Goal: Task Accomplishment & Management: Manage account settings

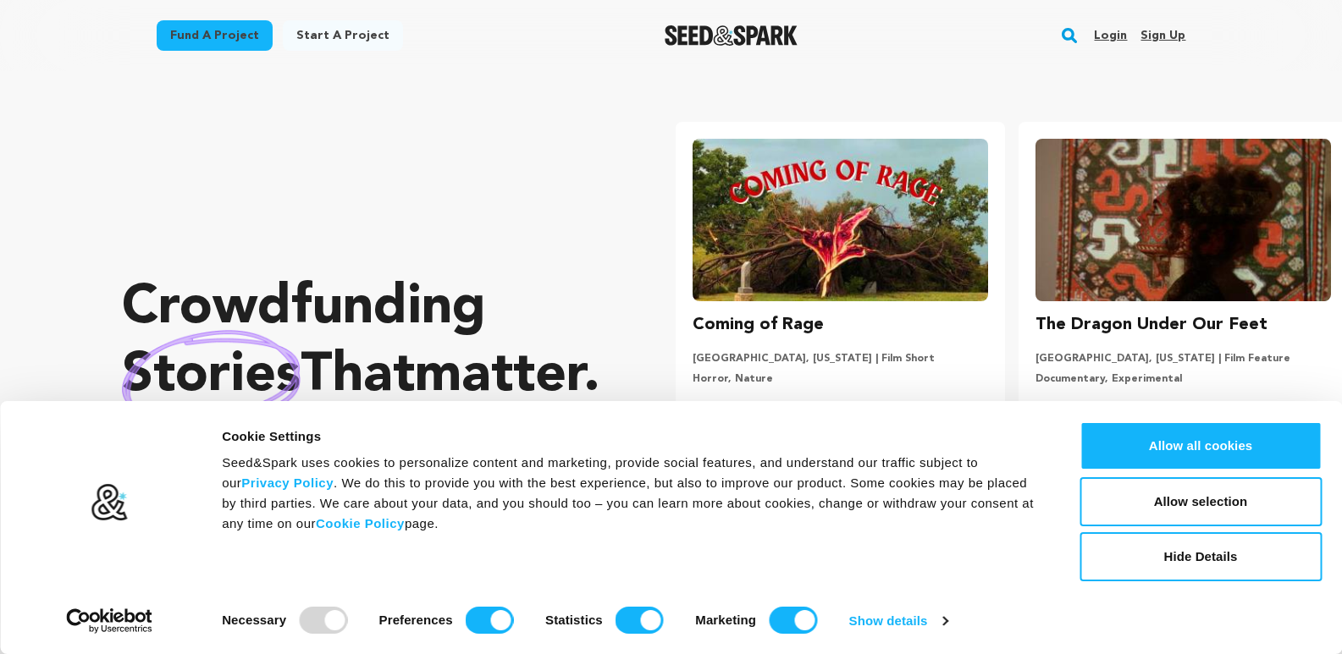
scroll to position [0, 356]
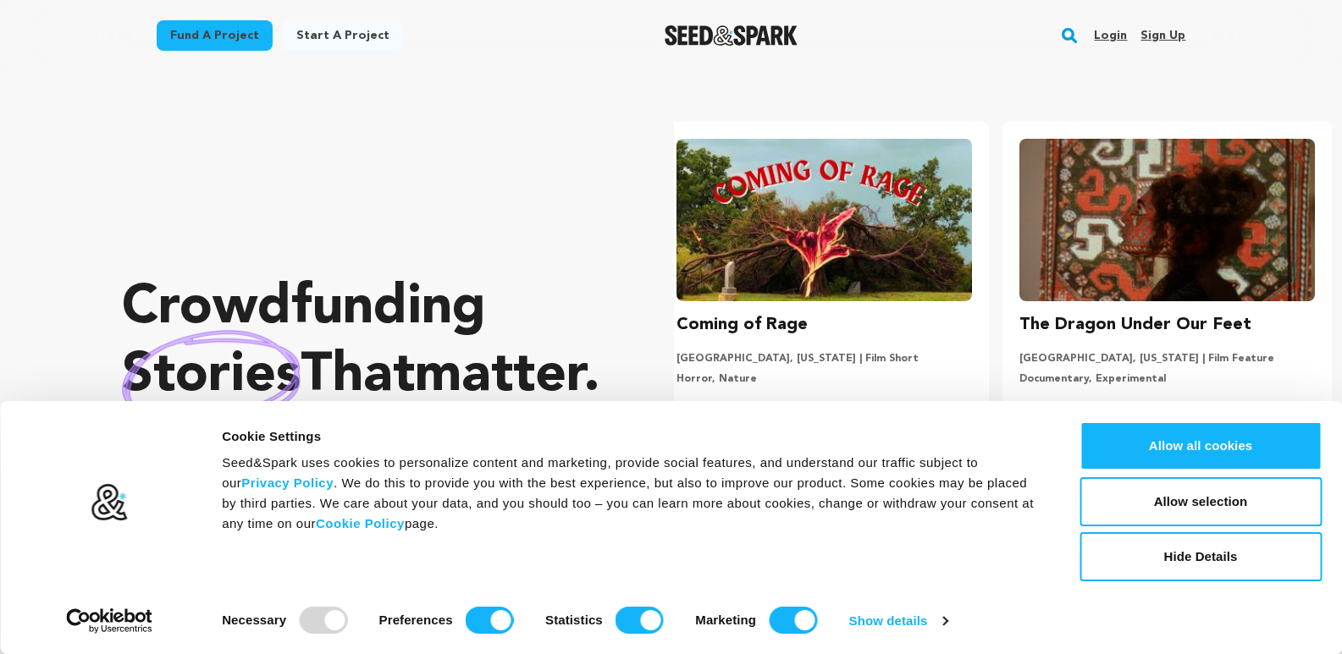
click at [1102, 43] on link "Login" at bounding box center [1110, 35] width 33 height 27
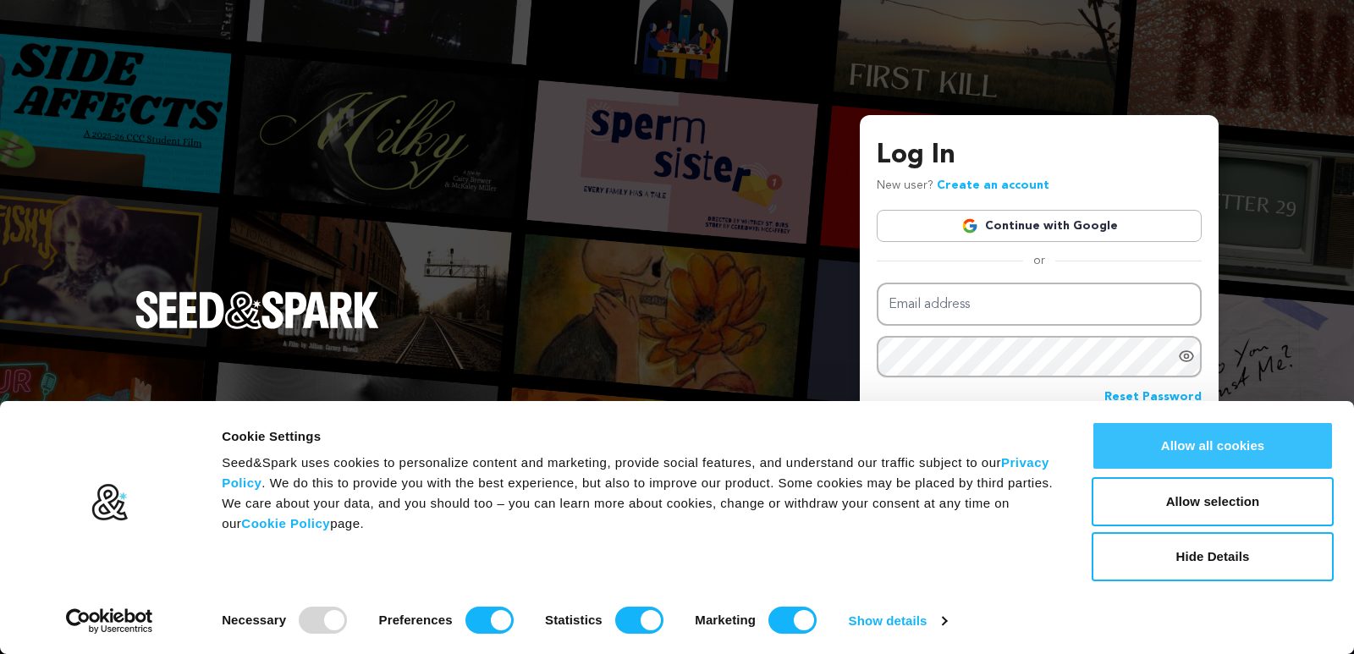
click at [1185, 423] on button "Allow all cookies" at bounding box center [1213, 446] width 242 height 49
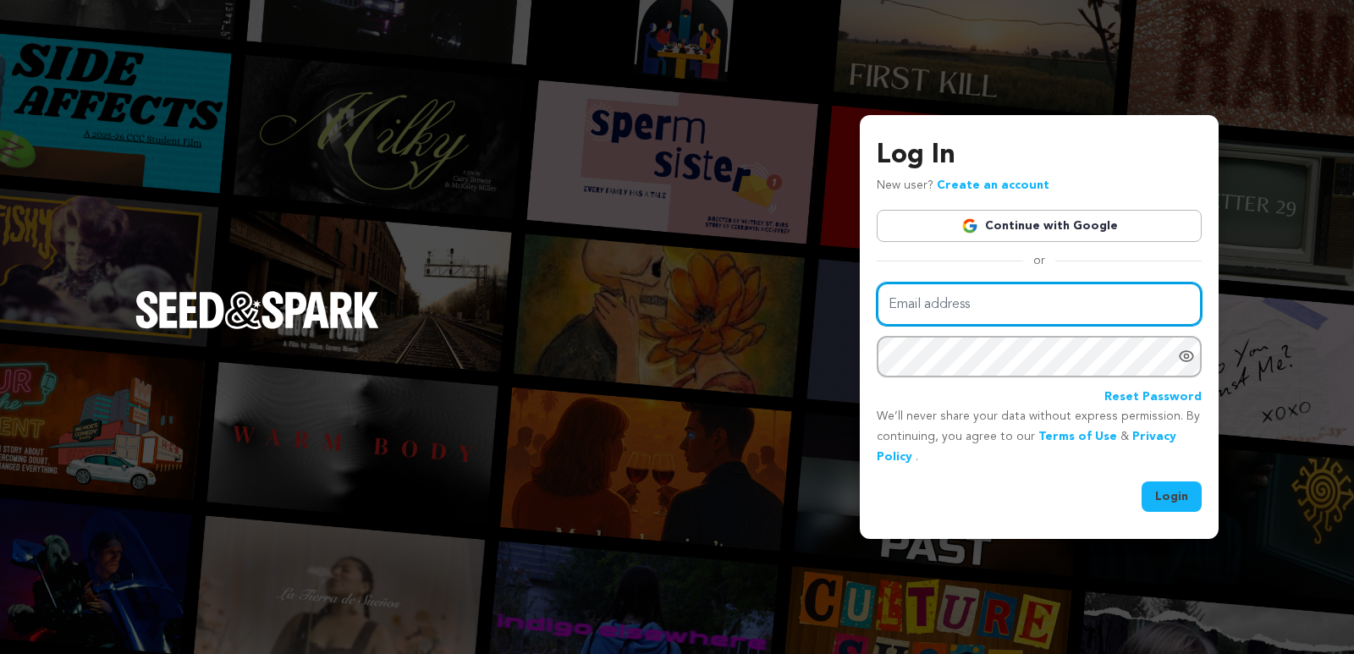
click at [1108, 308] on input "Email address" at bounding box center [1039, 304] width 325 height 43
type input "360lawfirmmarketer@gmail.com"
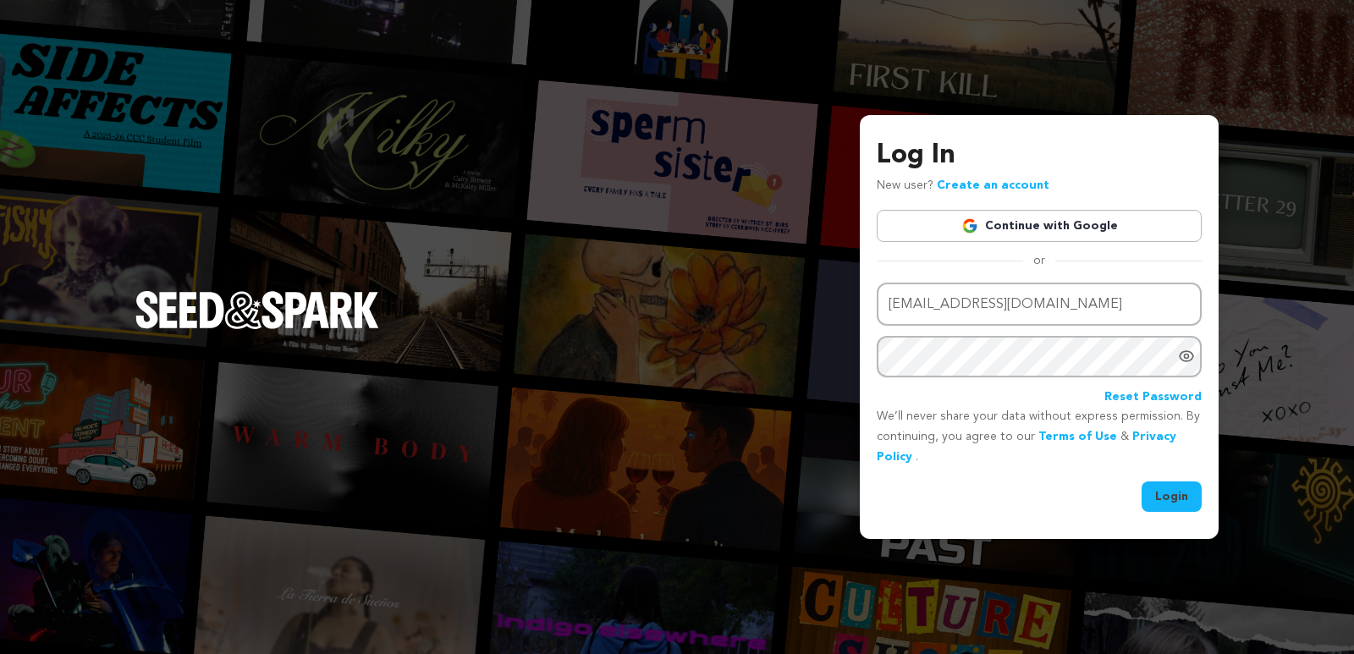
click at [1169, 488] on button "Login" at bounding box center [1172, 497] width 60 height 30
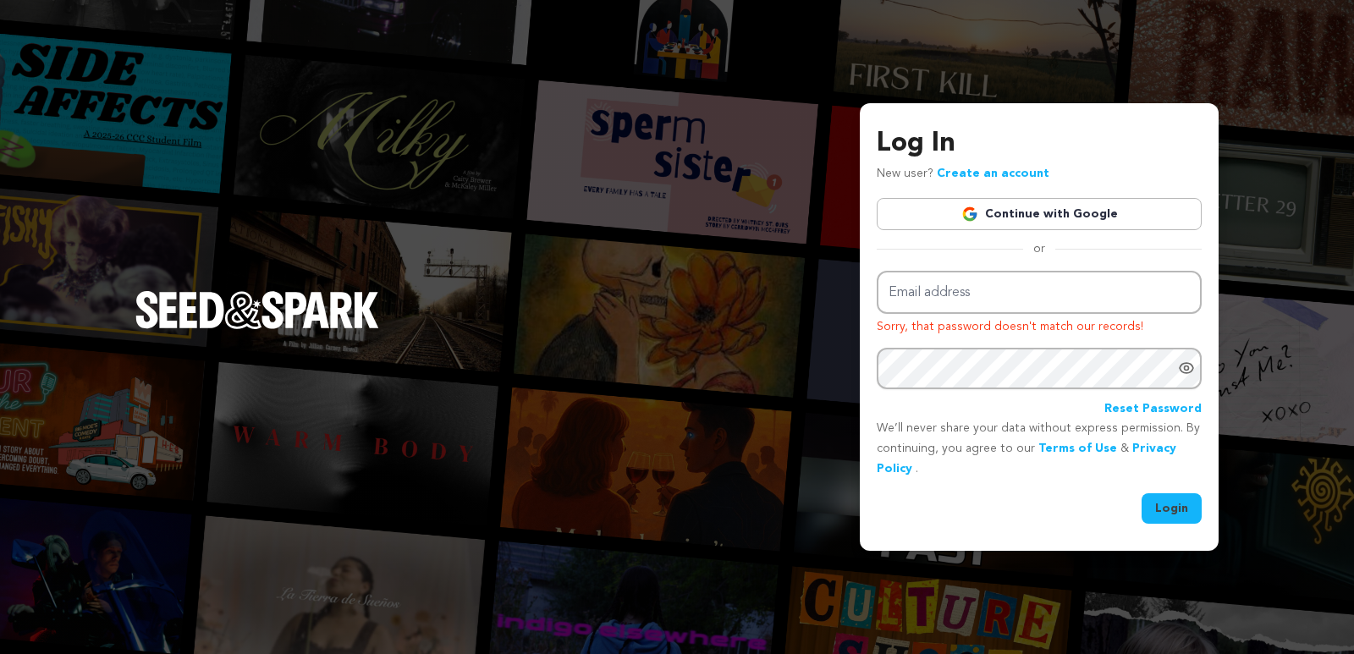
click at [1000, 169] on link "Create an account" at bounding box center [993, 174] width 113 height 12
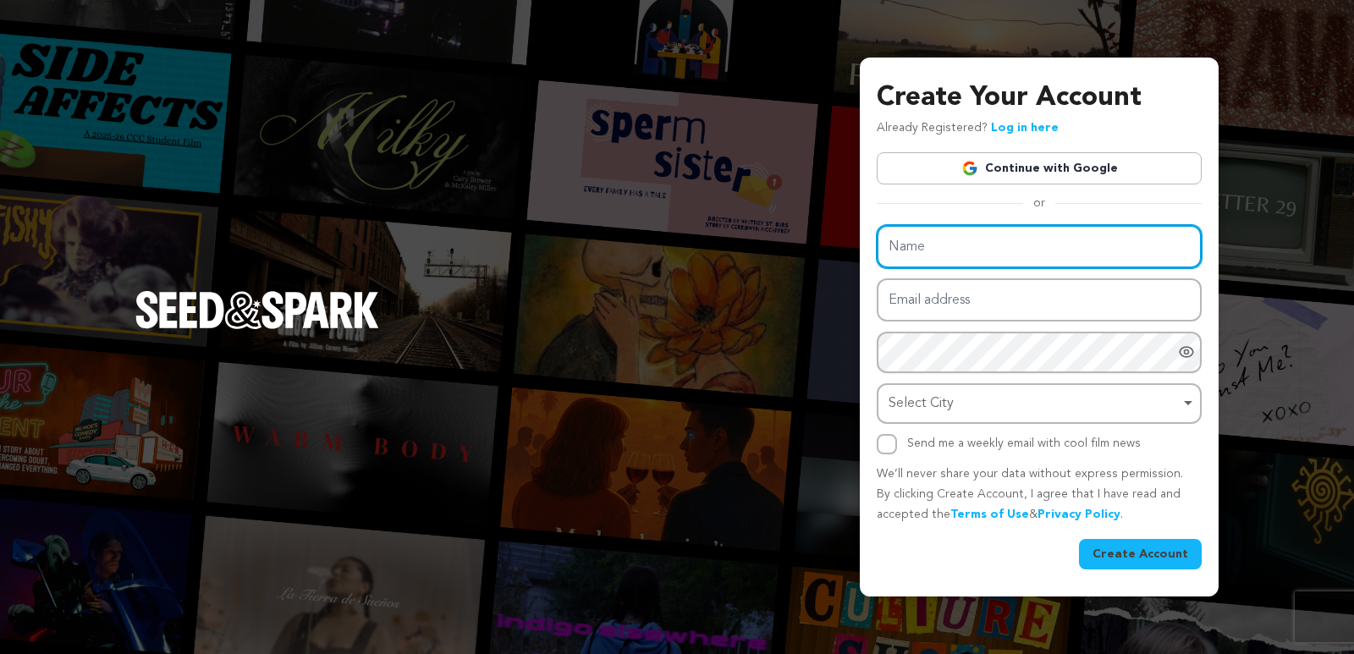
click at [1007, 229] on input "Name" at bounding box center [1039, 246] width 325 height 43
type input "Mitesh Patel"
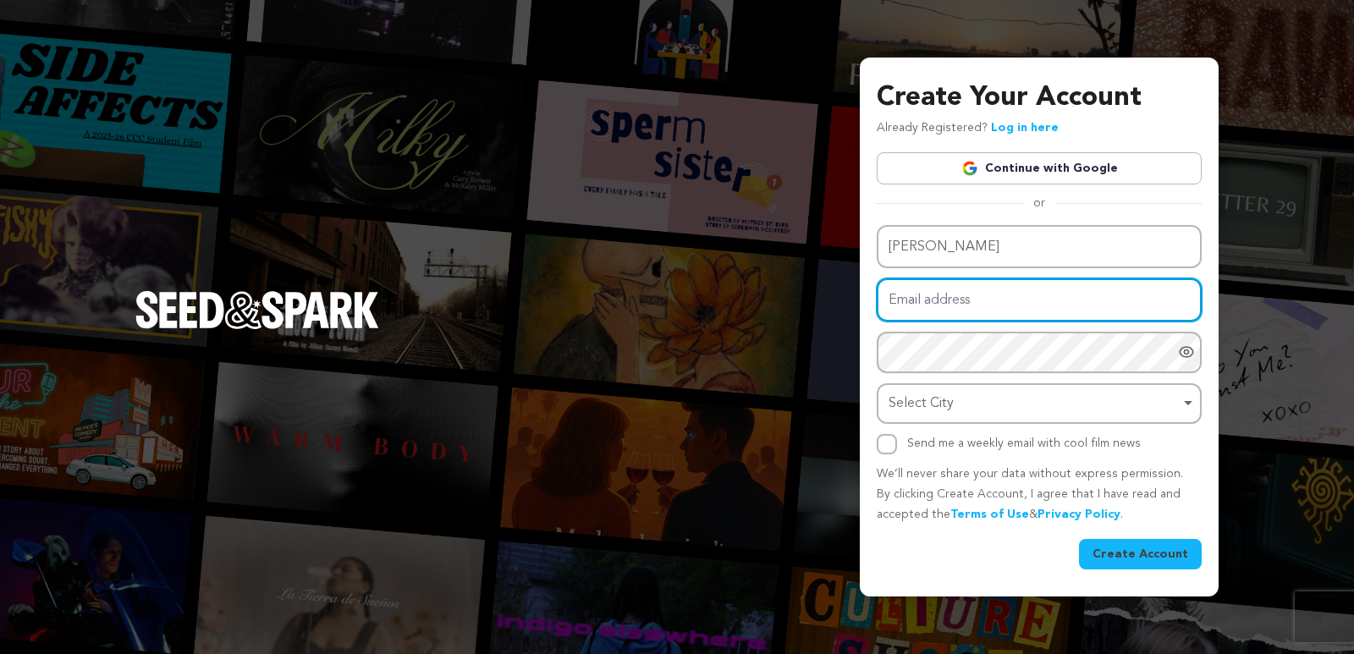
click at [1007, 308] on input "Email address" at bounding box center [1039, 300] width 325 height 43
type input "360lawfirmmarketer@gmail.com"
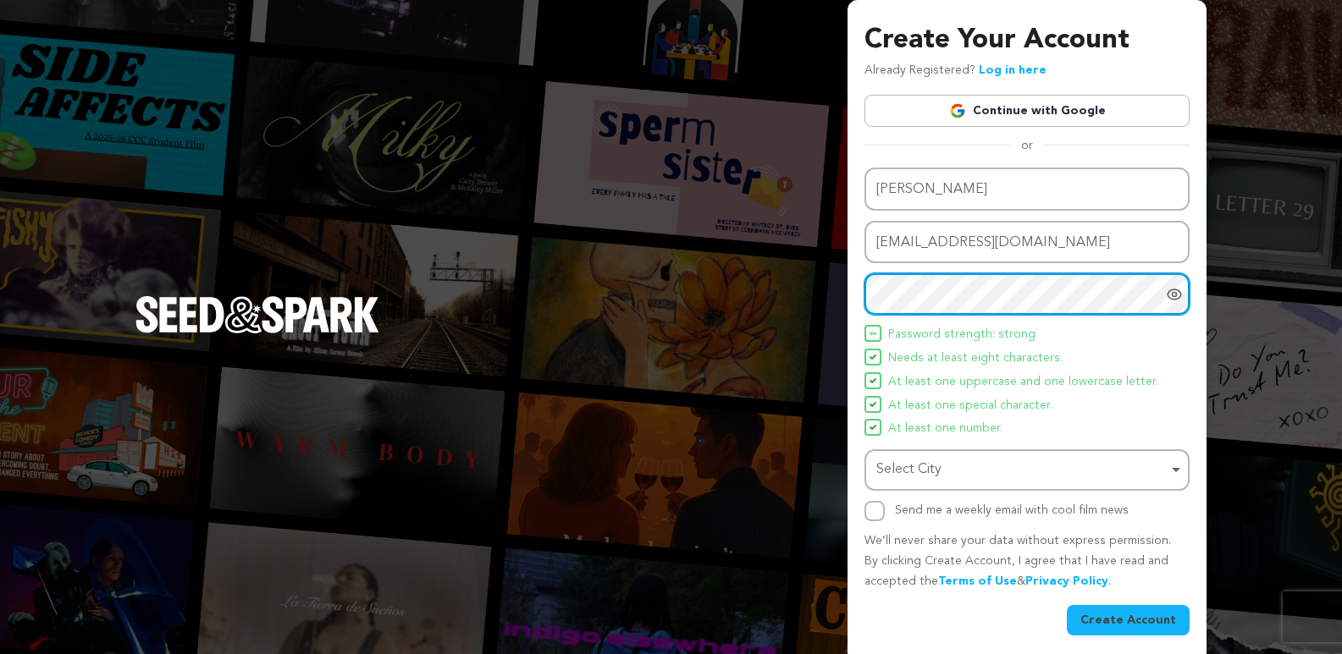
click at [1013, 459] on div "Select City Remove item" at bounding box center [1021, 470] width 291 height 25
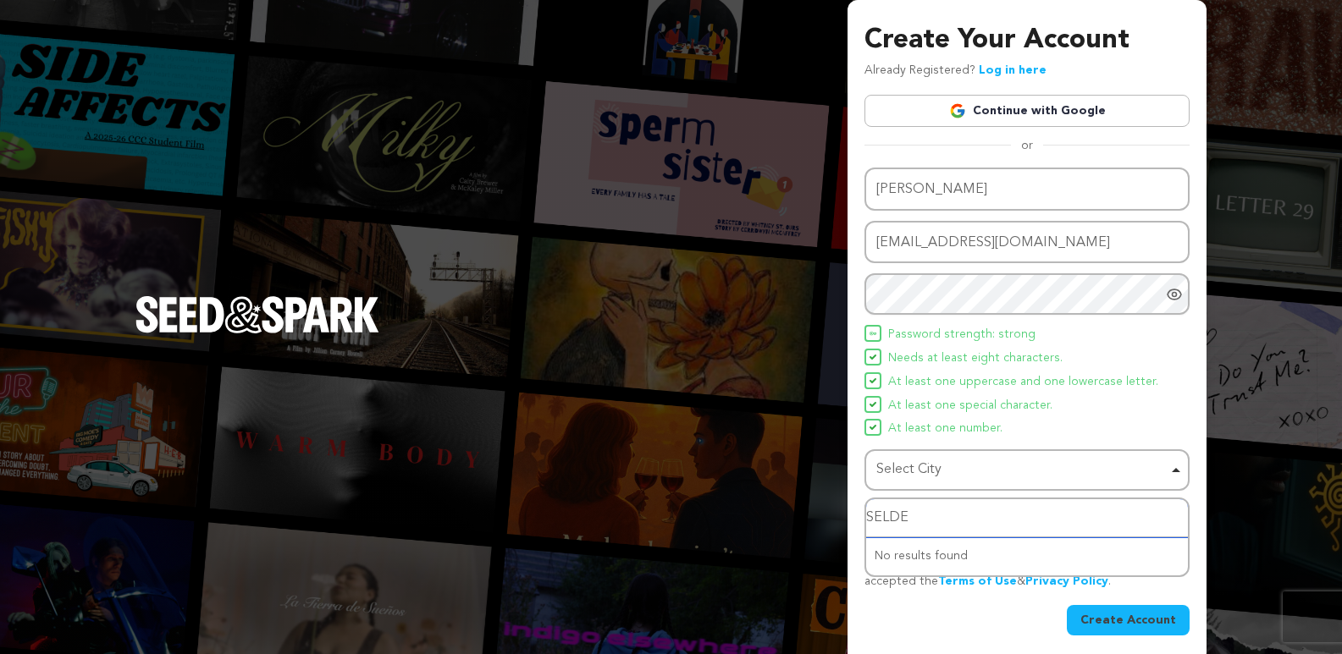
type input "SELDEN"
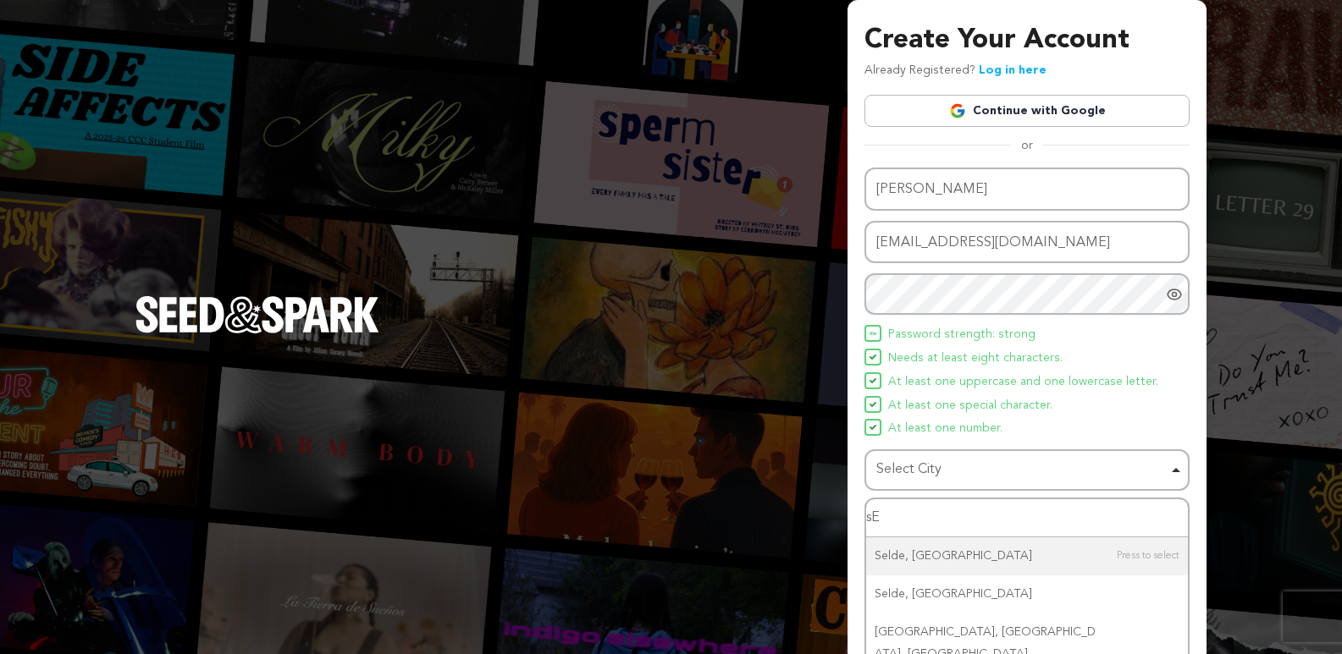
type input "s"
type input "Selden"
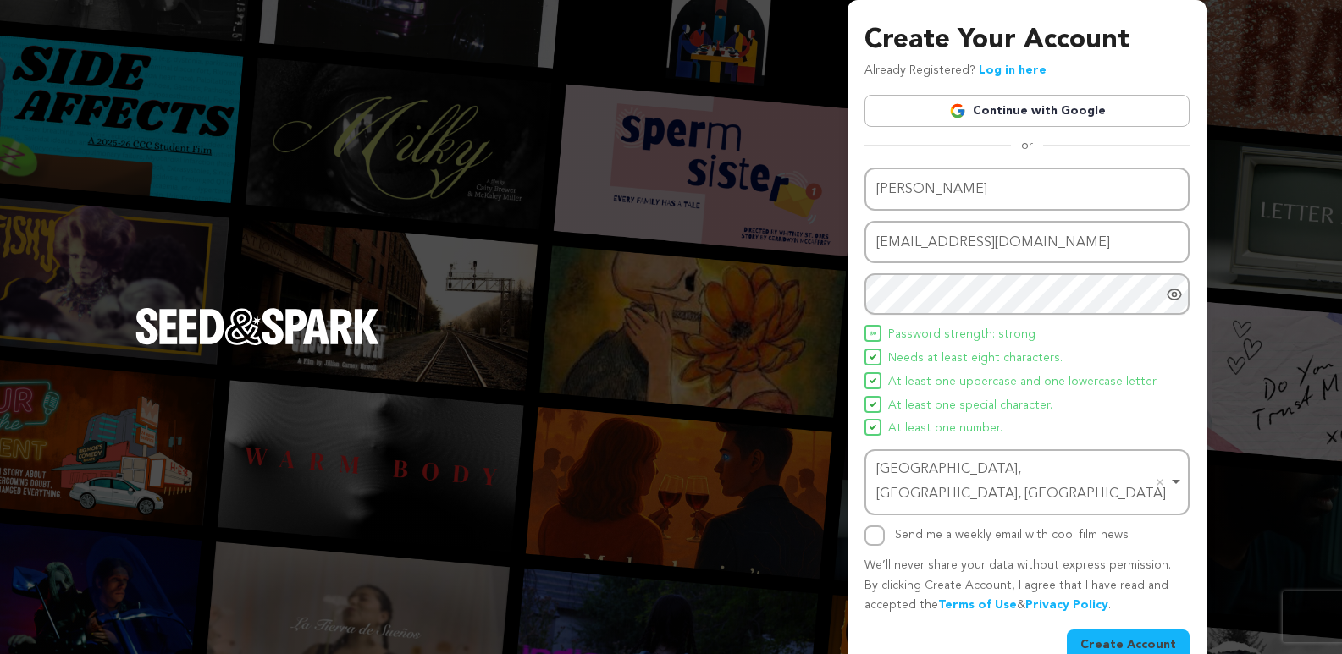
click at [1142, 630] on button "Create Account" at bounding box center [1128, 645] width 123 height 30
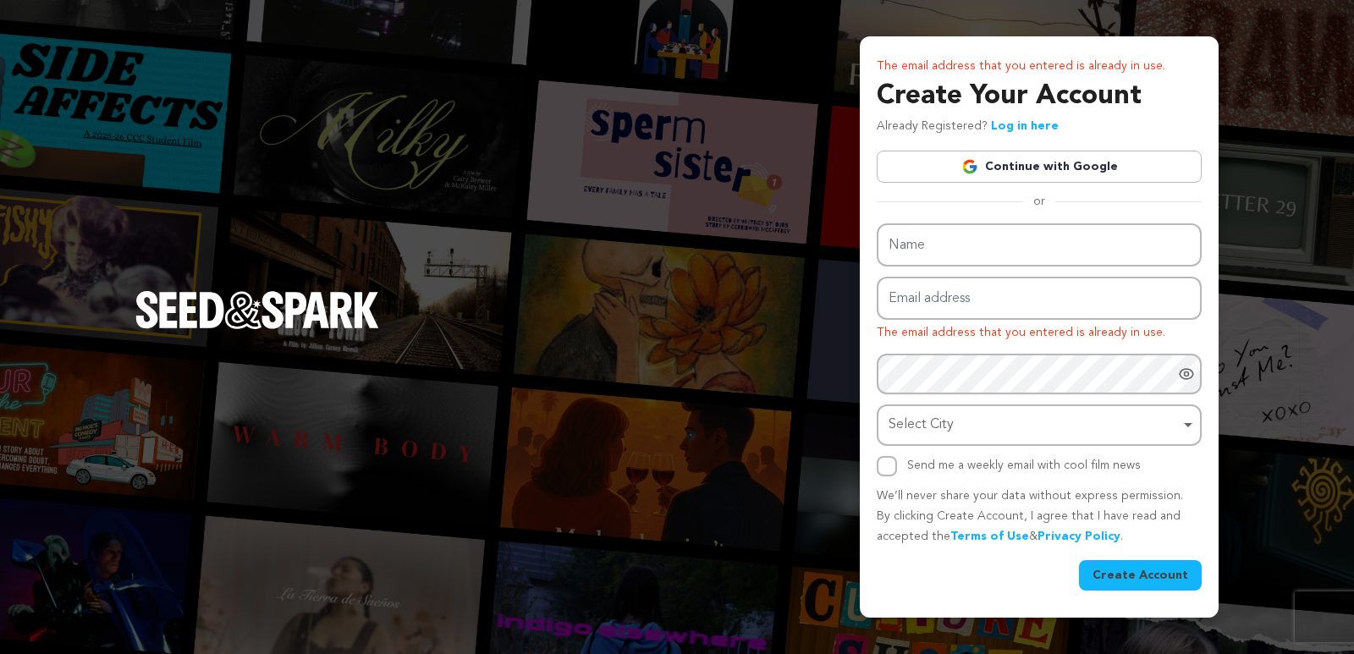
click at [1042, 121] on link "Log in here" at bounding box center [1025, 126] width 68 height 12
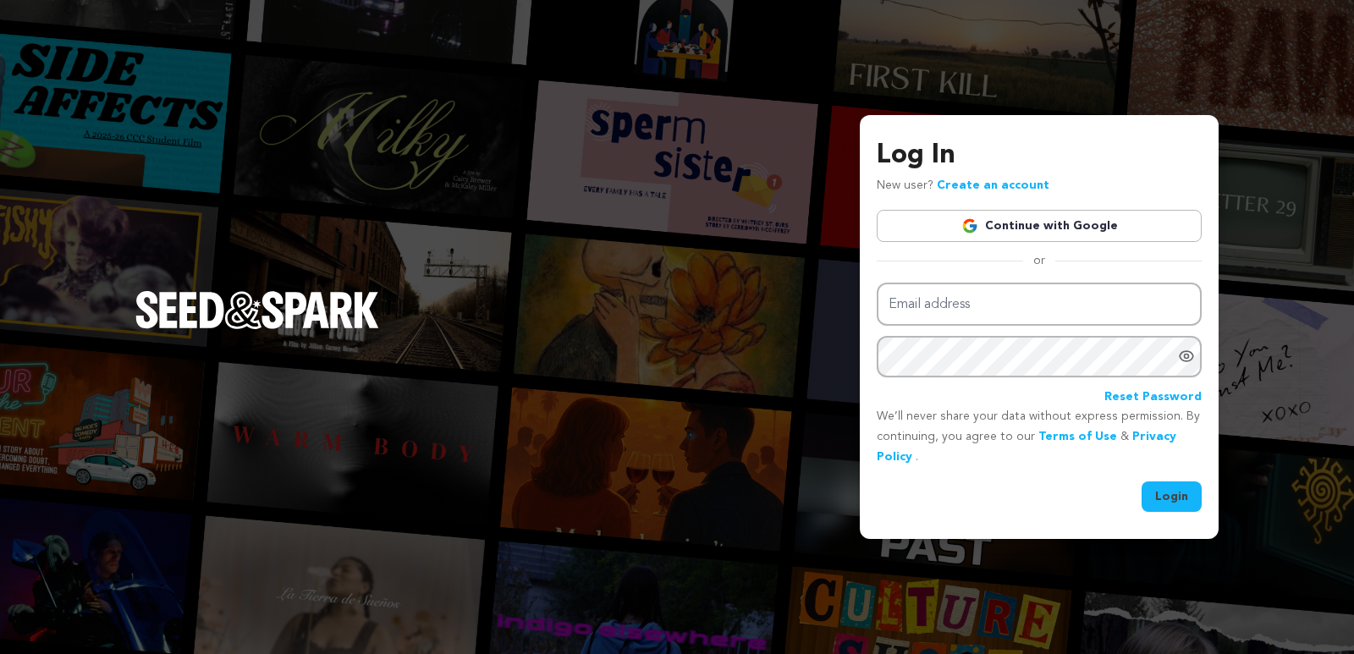
click at [997, 227] on link "Continue with Google" at bounding box center [1039, 226] width 325 height 32
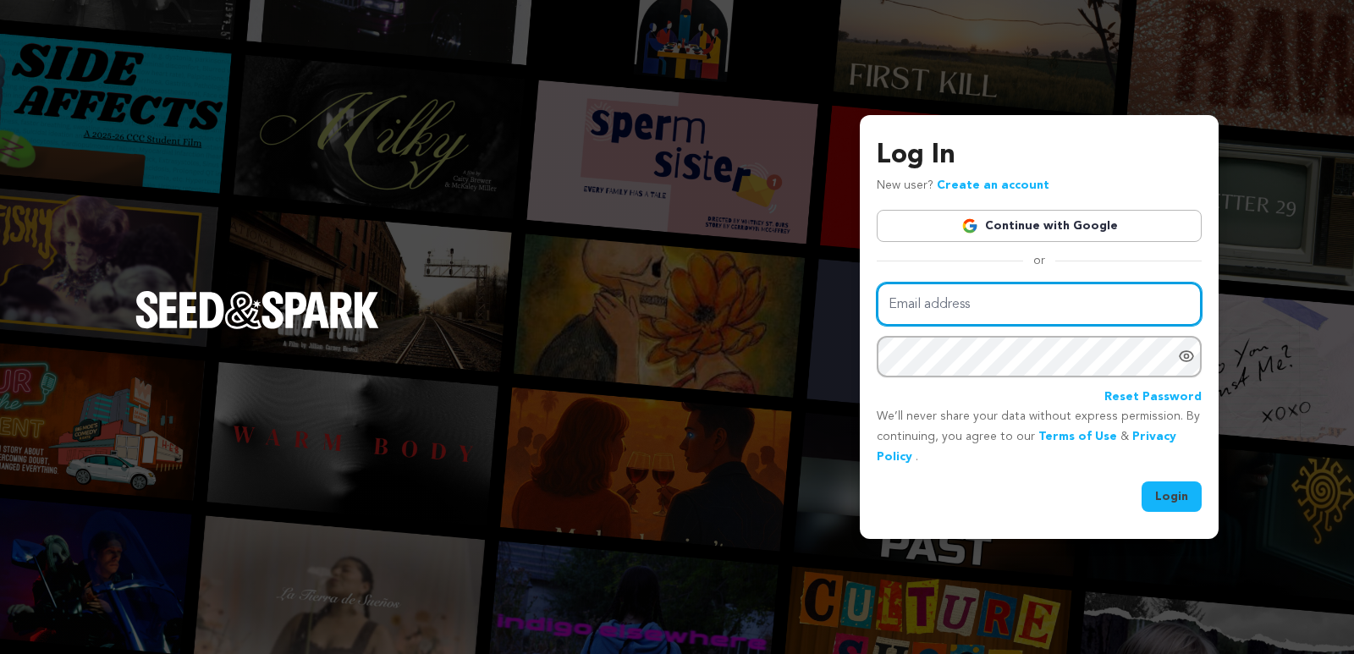
click at [950, 304] on input "Email address" at bounding box center [1039, 304] width 325 height 43
type input "360lawfirmmarketer@gmail.com"
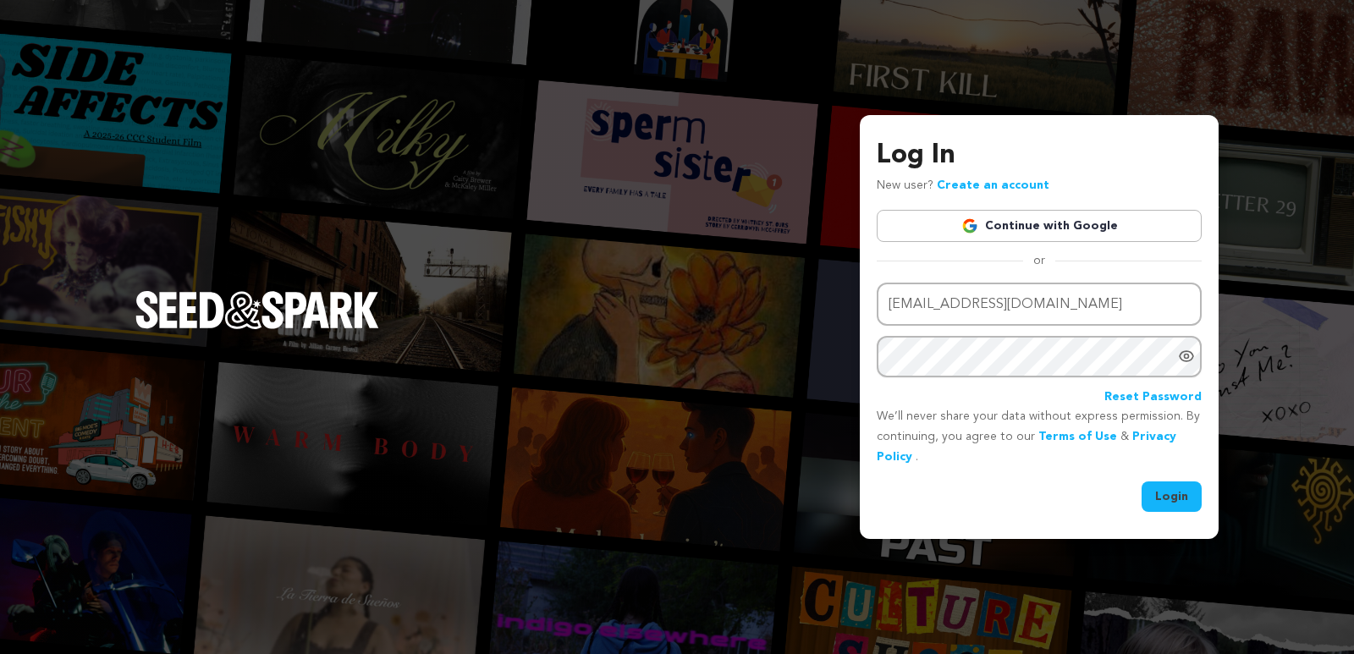
click at [1156, 482] on button "Login" at bounding box center [1172, 497] width 60 height 30
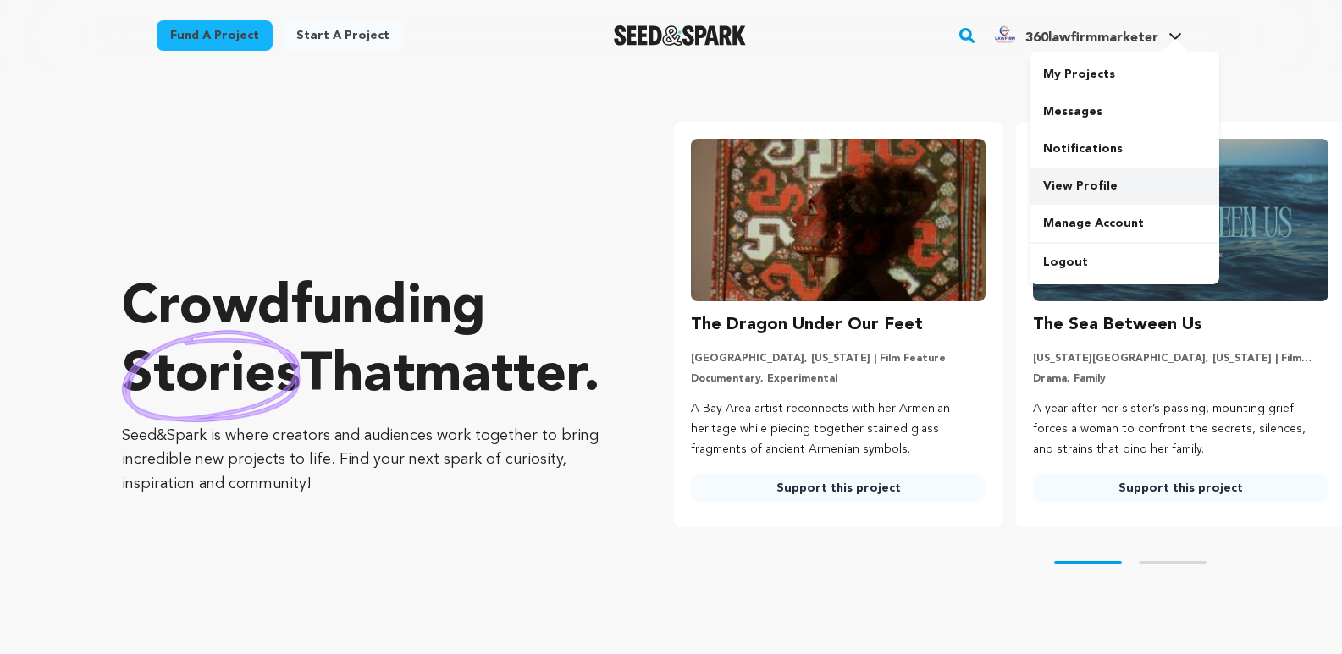
click at [1102, 168] on link "View Profile" at bounding box center [1124, 186] width 190 height 37
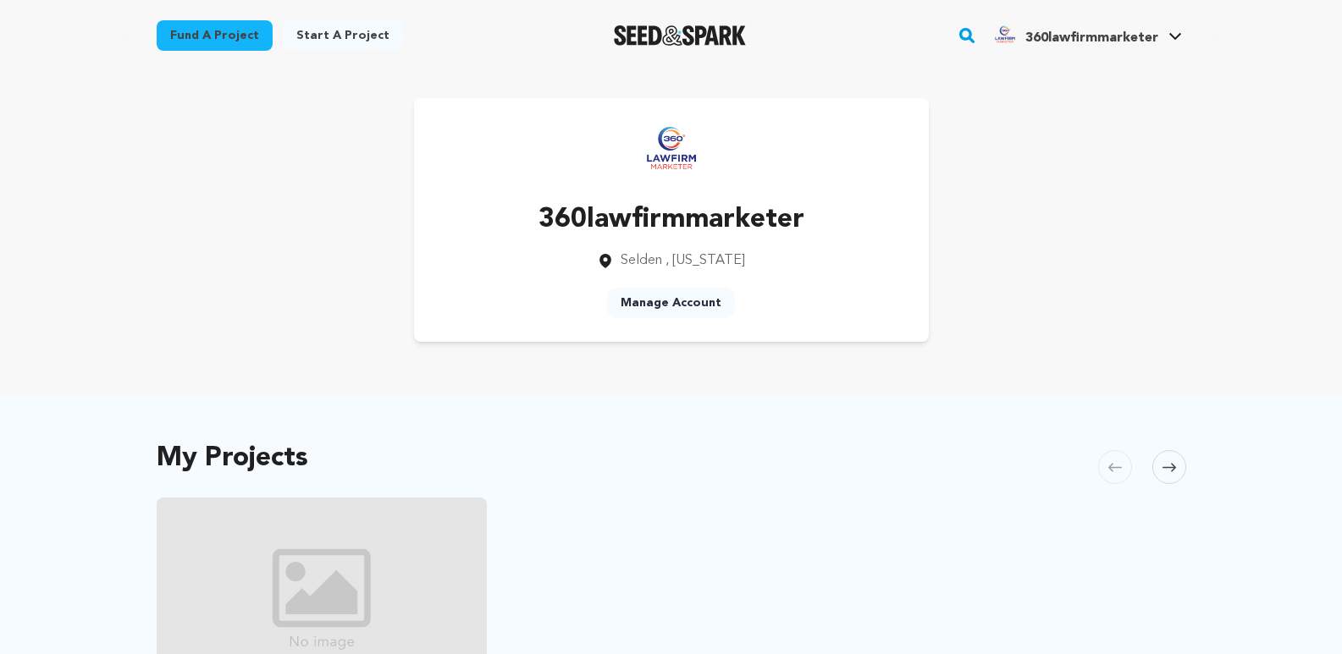
click at [830, 52] on div "Fund a project Start a project Search" at bounding box center [658, 36] width 1057 height 44
click at [1094, 219] on link "Manage Account" at bounding box center [1124, 223] width 190 height 37
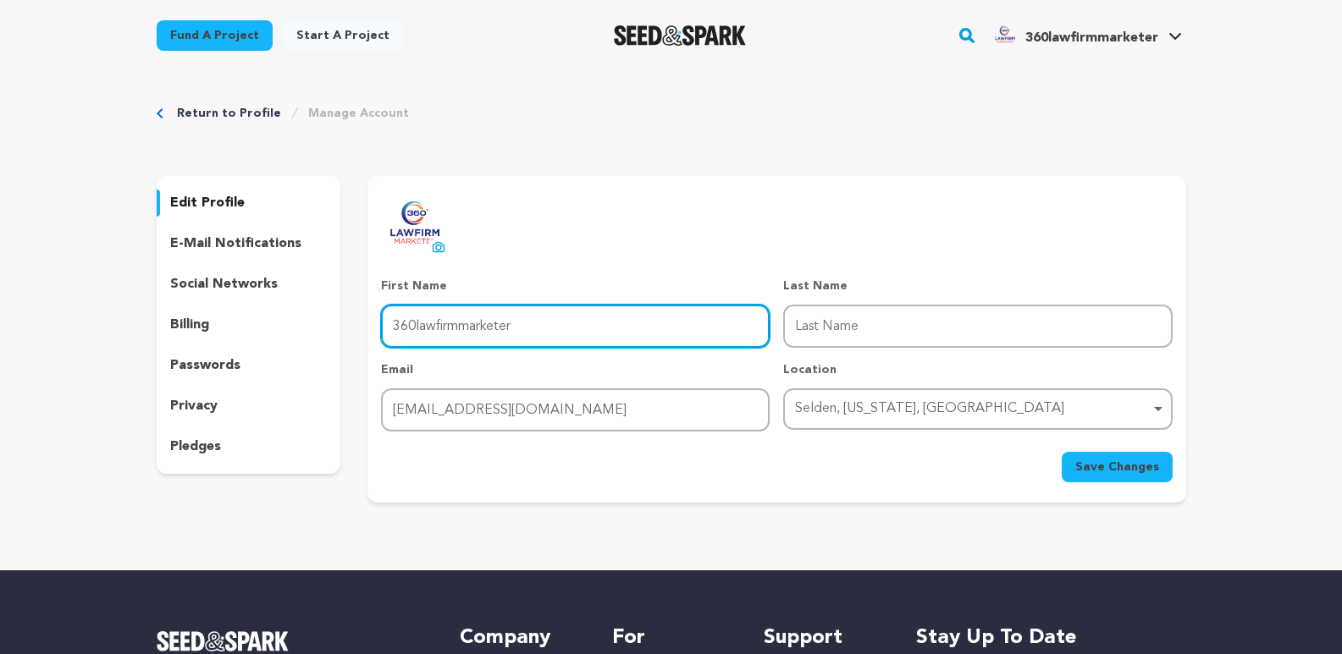
click at [541, 325] on input "360lawfirmmarketer" at bounding box center [575, 326] width 389 height 43
click at [559, 328] on input "360lawfirmmarketer" at bounding box center [575, 326] width 389 height 43
type input "360 LawFirm"
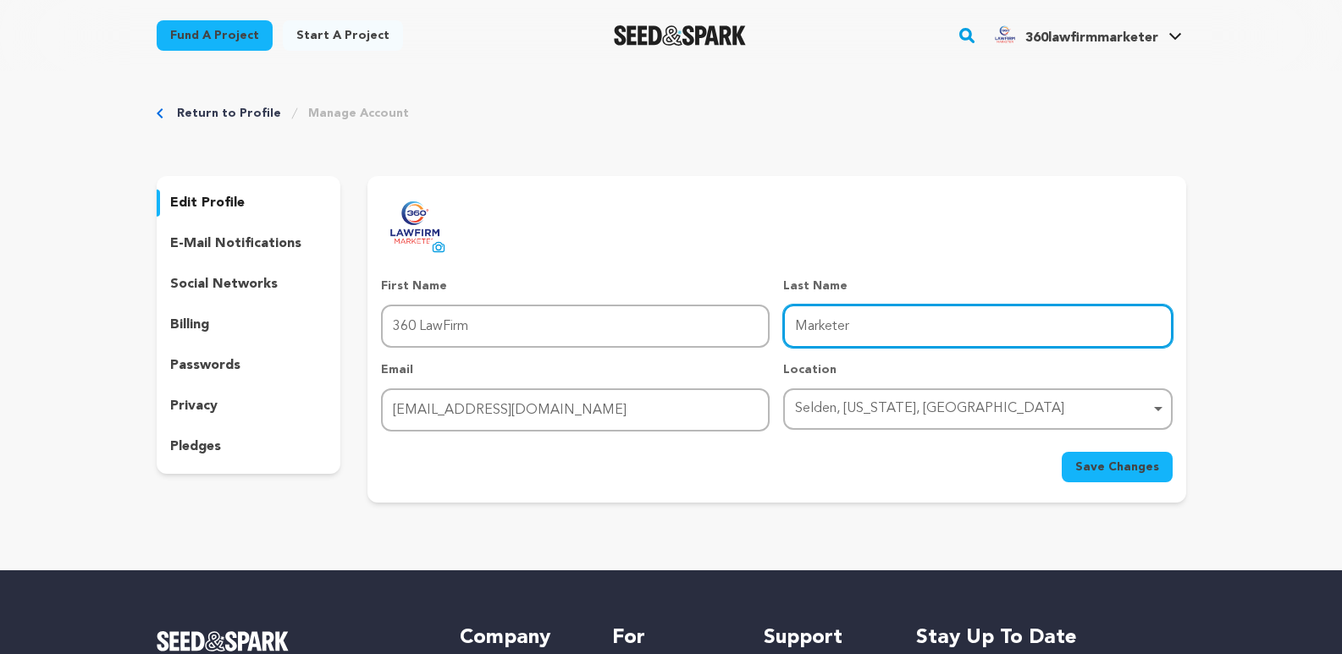
type input "Marketer"
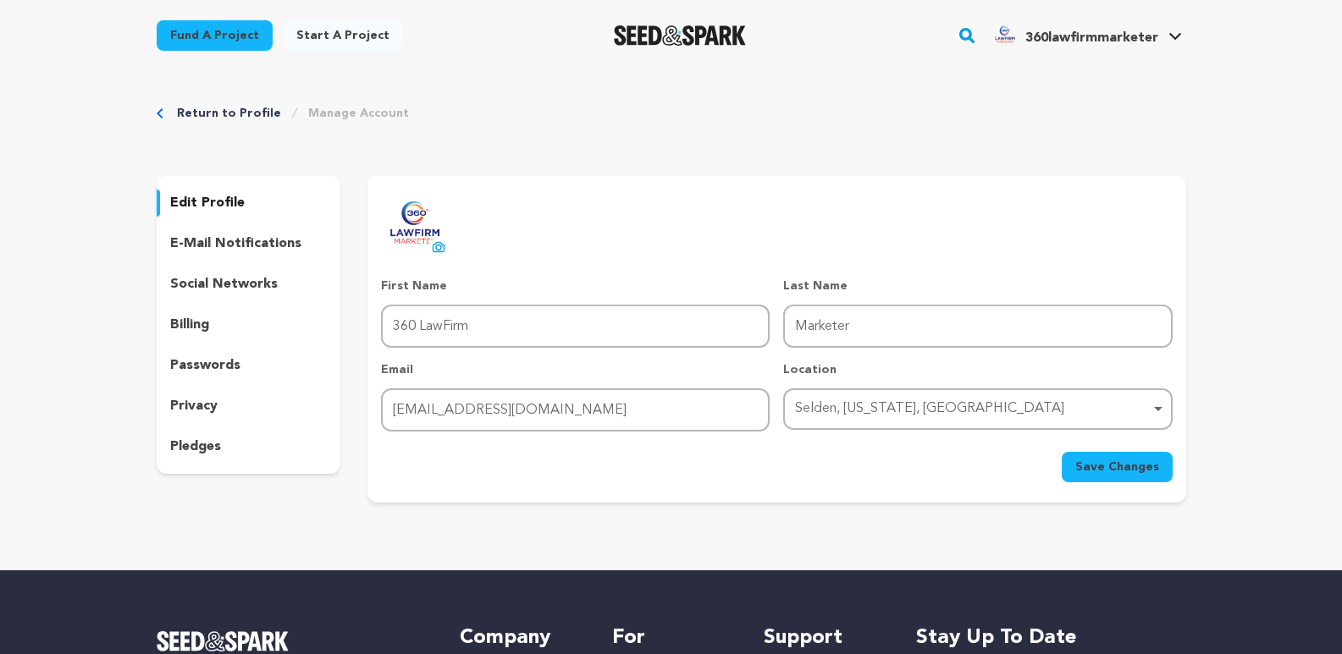
click at [1080, 476] on button "Save Changes" at bounding box center [1117, 467] width 111 height 30
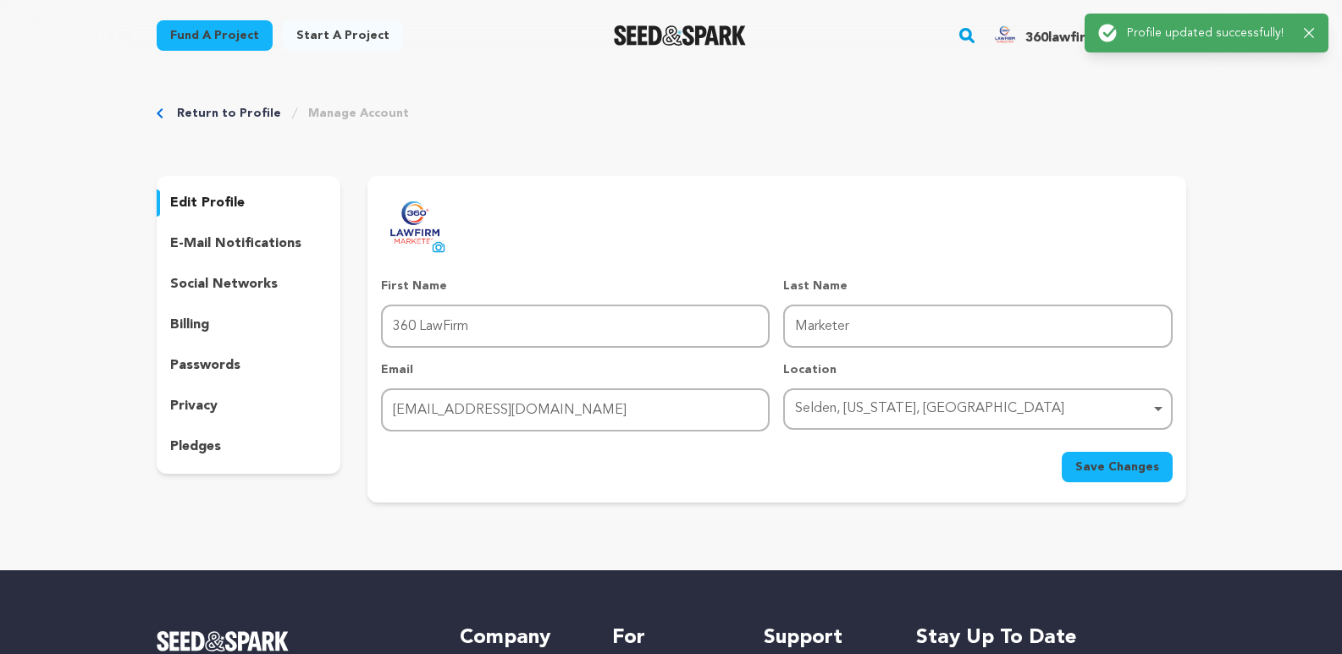
click at [230, 295] on div "social networks" at bounding box center [249, 284] width 185 height 27
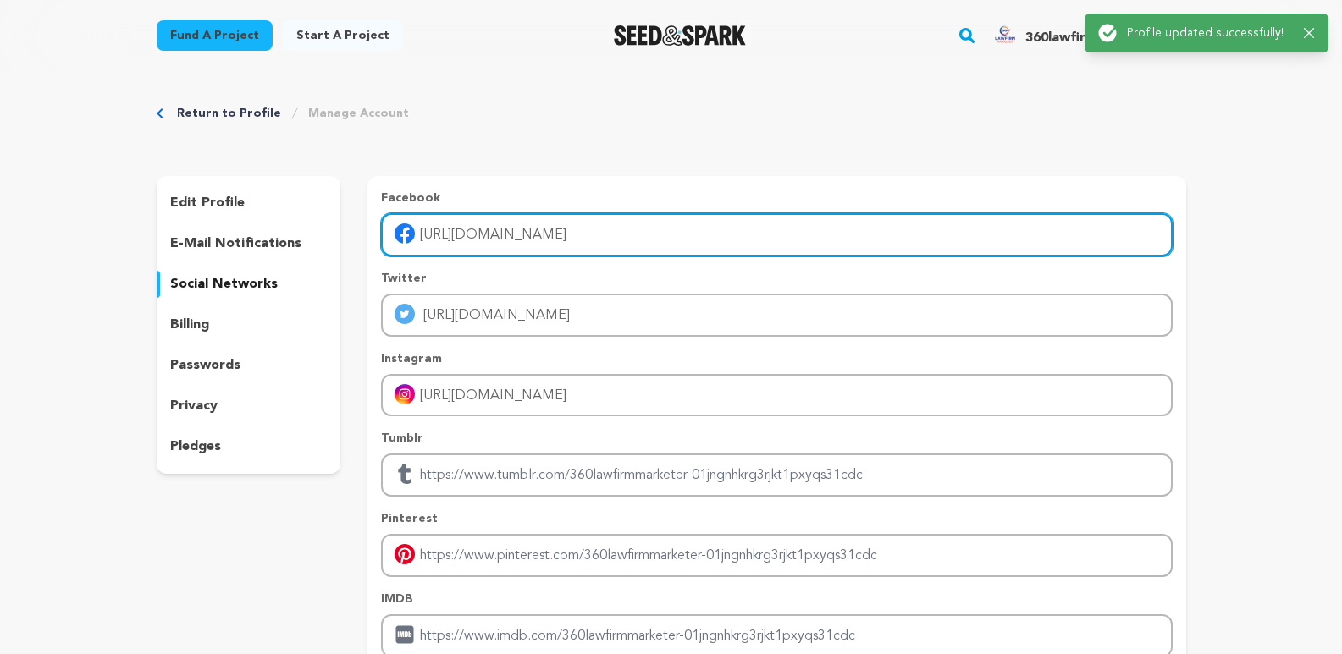
click at [572, 239] on input "https://www.facebook.com/360lawfirmmarketers/" at bounding box center [776, 234] width 791 height 43
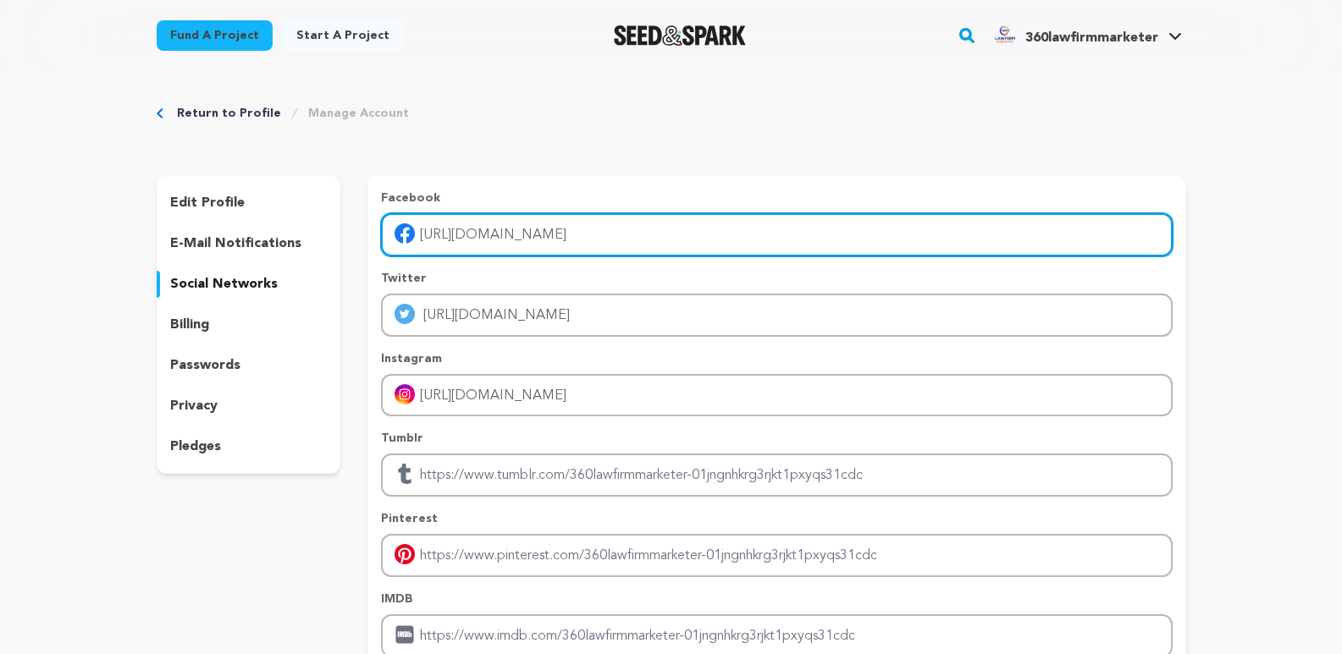
click at [572, 230] on input "https://www.facebook.com/360lawfirmmarketers/" at bounding box center [776, 234] width 791 height 43
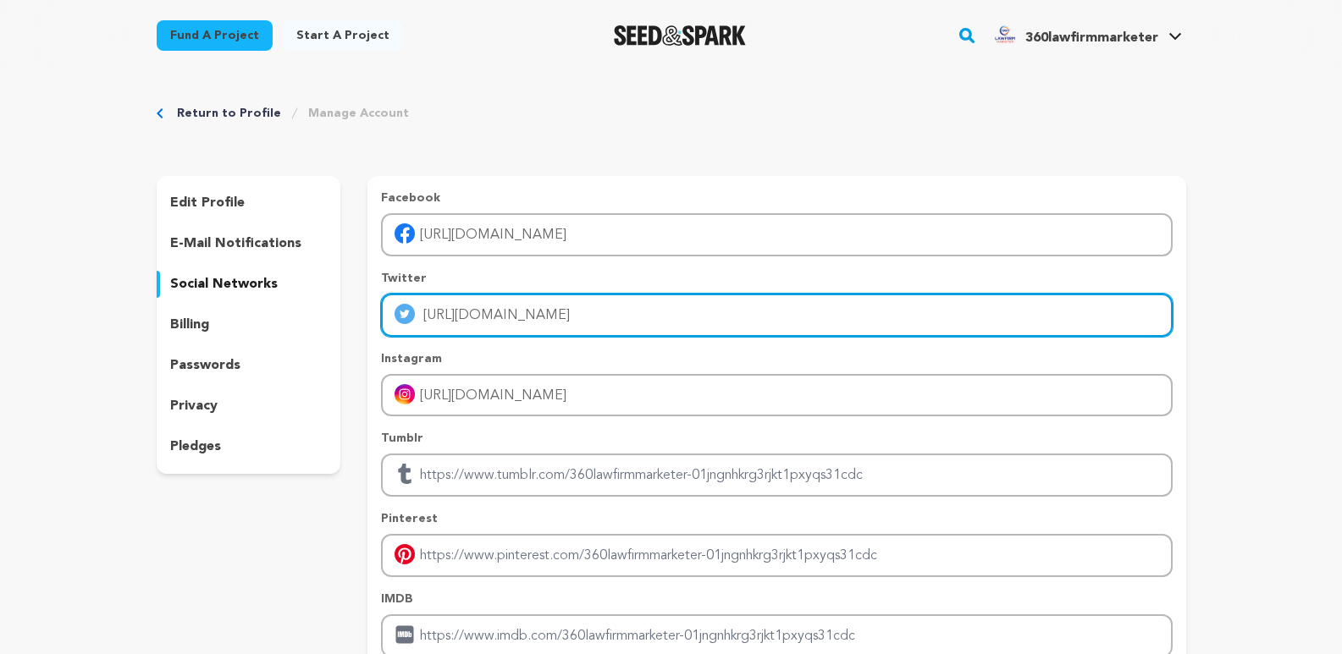
click at [672, 318] on input "[URL][DOMAIN_NAME]" at bounding box center [776, 315] width 791 height 43
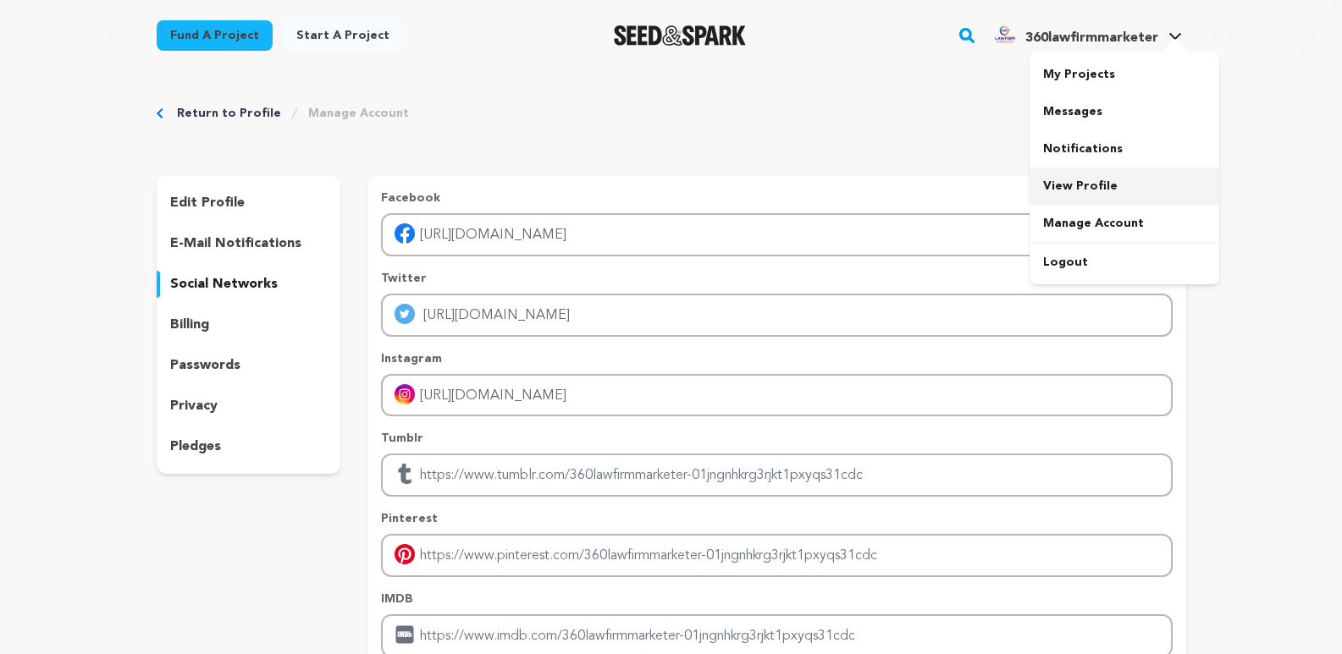
click at [1100, 178] on link "View Profile" at bounding box center [1124, 186] width 190 height 37
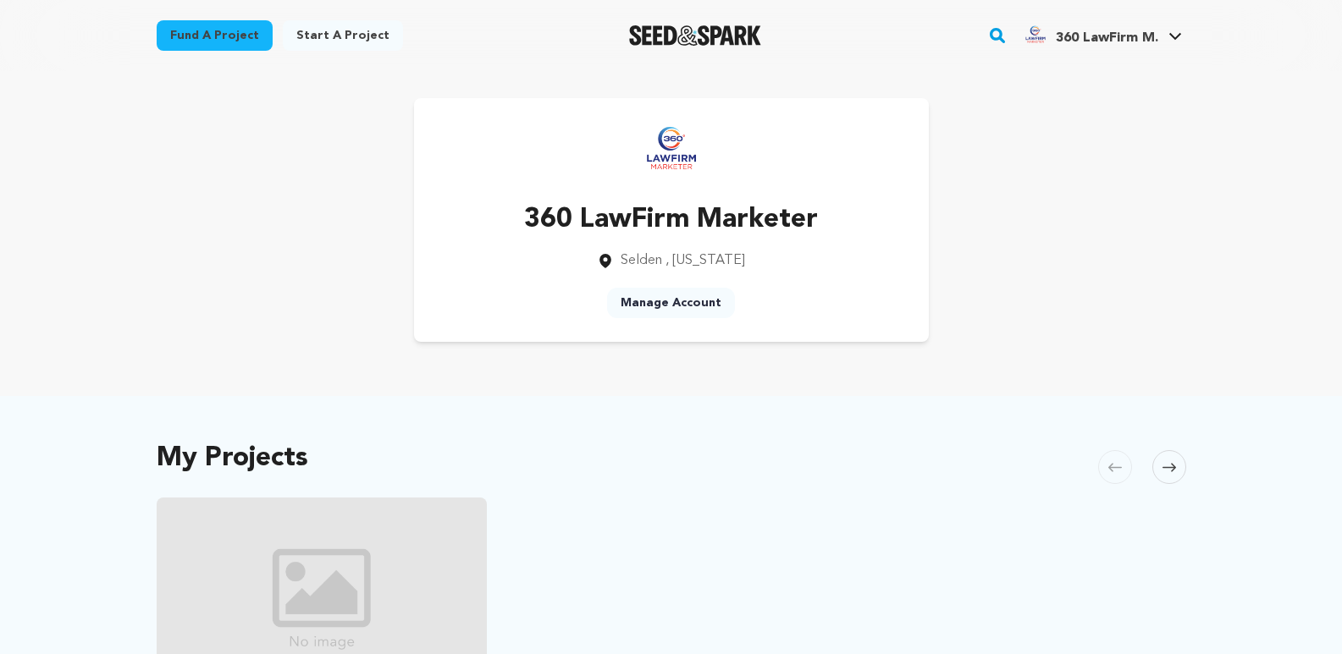
click at [509, 119] on div "360 LawFirm Marketer [GEOGRAPHIC_DATA] , [US_STATE] Manage Account" at bounding box center [671, 220] width 515 height 244
click at [1096, 227] on link "Manage Account" at bounding box center [1124, 223] width 190 height 37
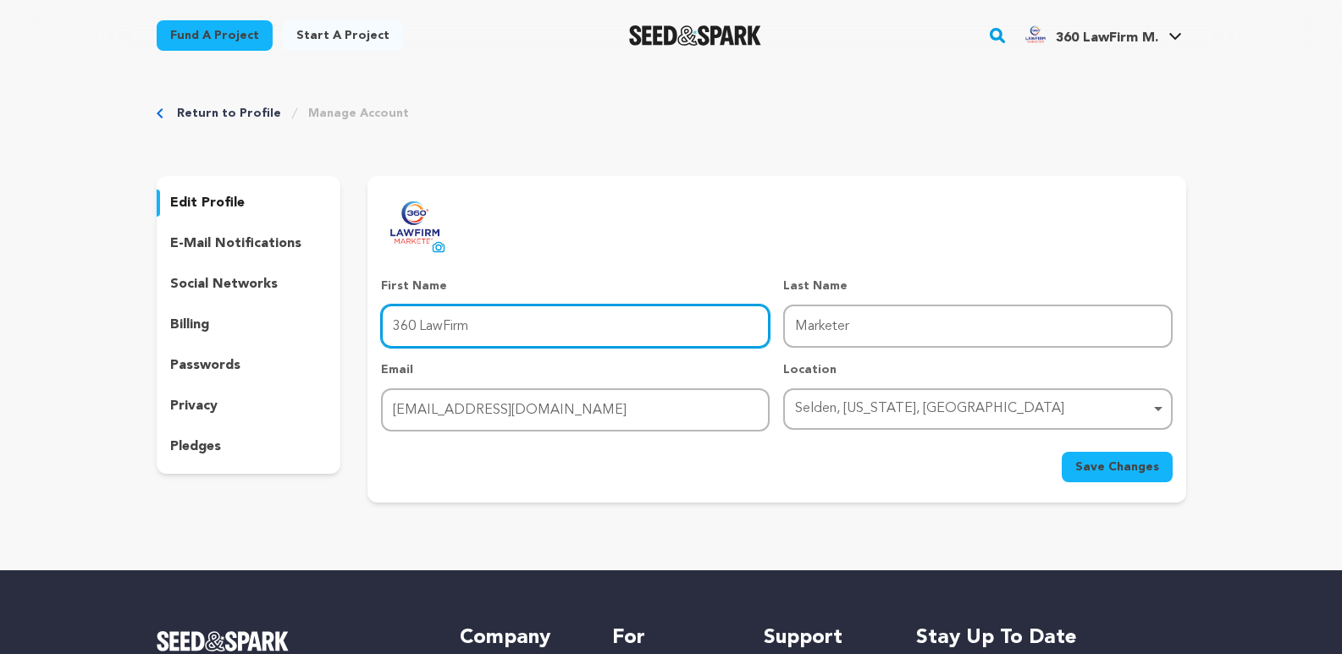
click at [539, 327] on input "360 LawFirm" at bounding box center [575, 326] width 389 height 43
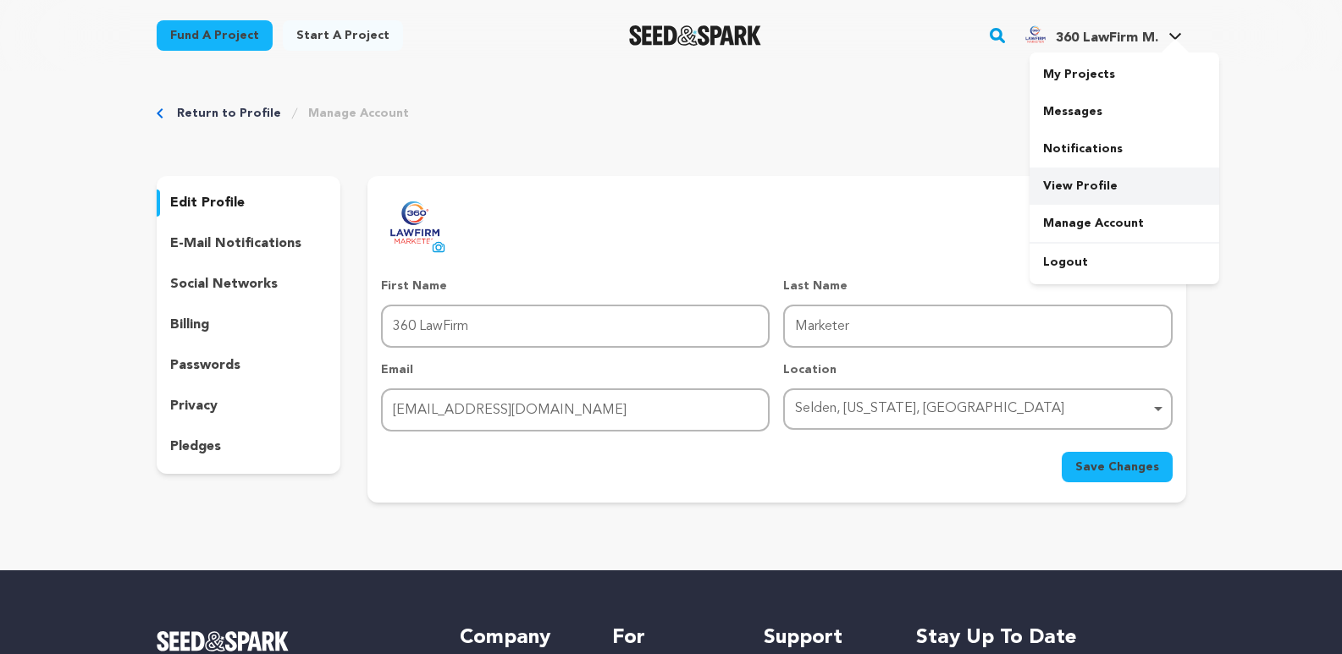
click at [1081, 177] on link "View Profile" at bounding box center [1124, 186] width 190 height 37
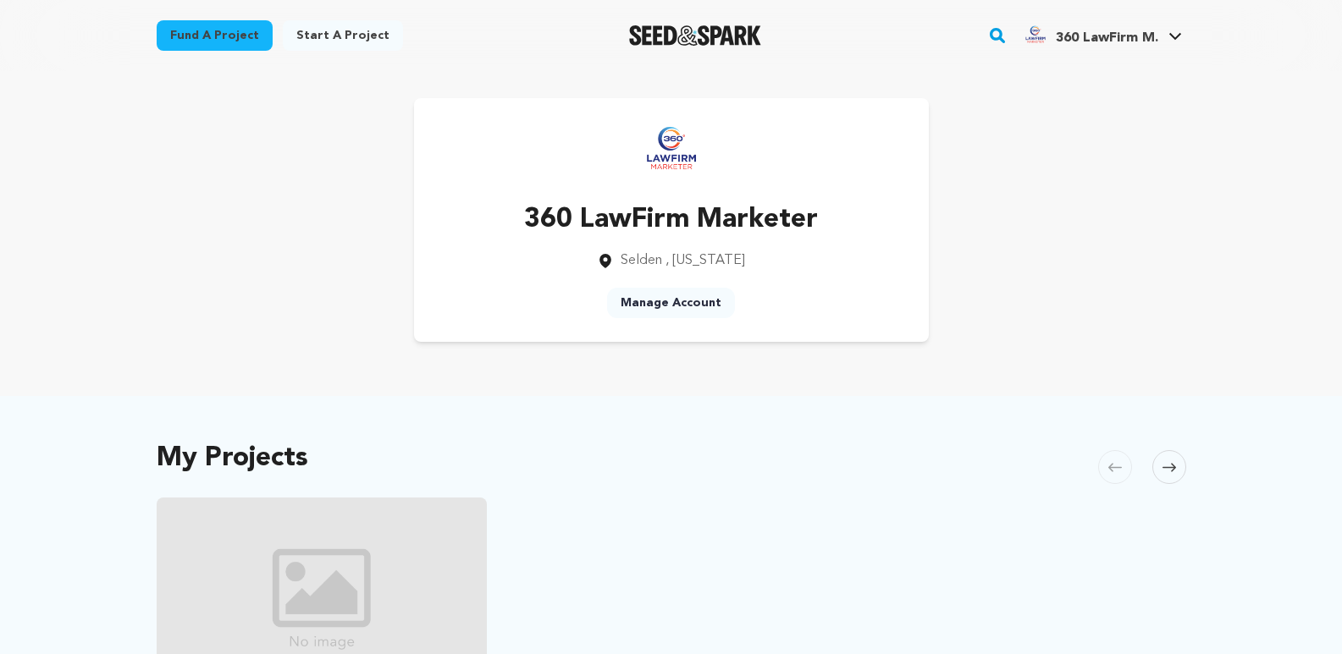
click at [1196, 328] on div "360 LawFirm Marketer [GEOGRAPHIC_DATA] , [US_STATE] Manage Account" at bounding box center [672, 220] width 1084 height 298
click at [660, 295] on link "Manage Account" at bounding box center [671, 303] width 128 height 30
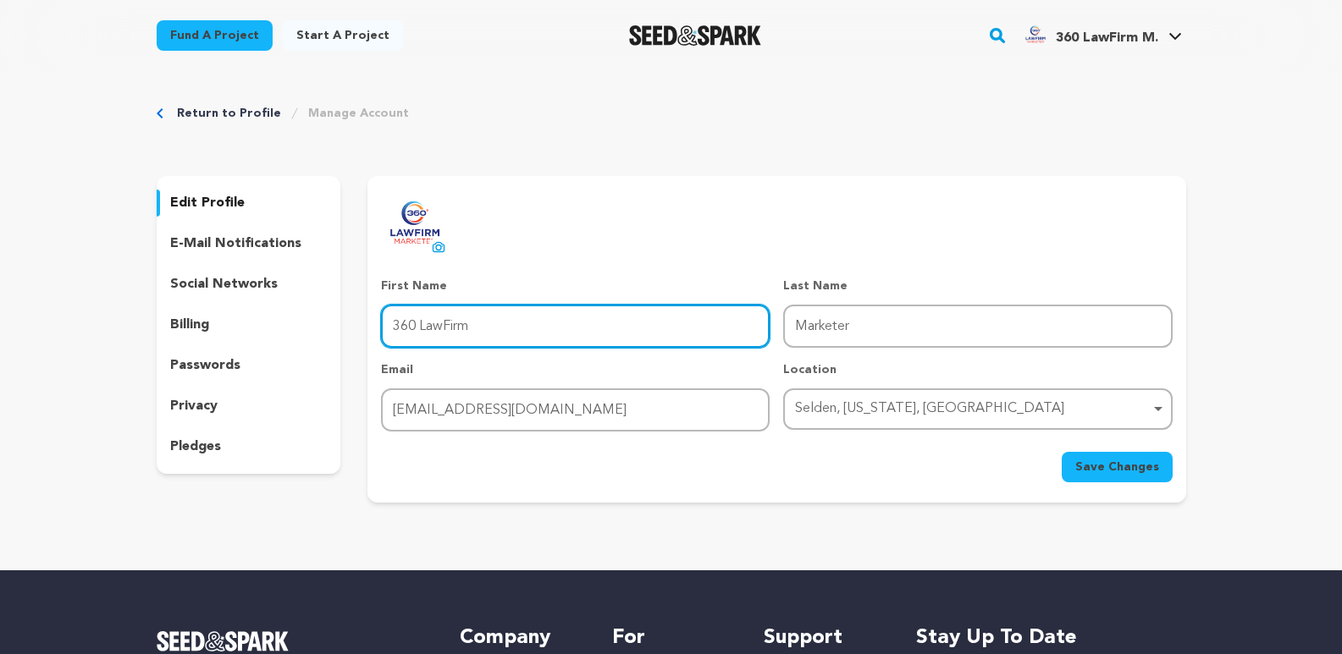
click at [625, 309] on input "360 LawFirm" at bounding box center [575, 326] width 389 height 43
type input "[PERSON_NAME]"
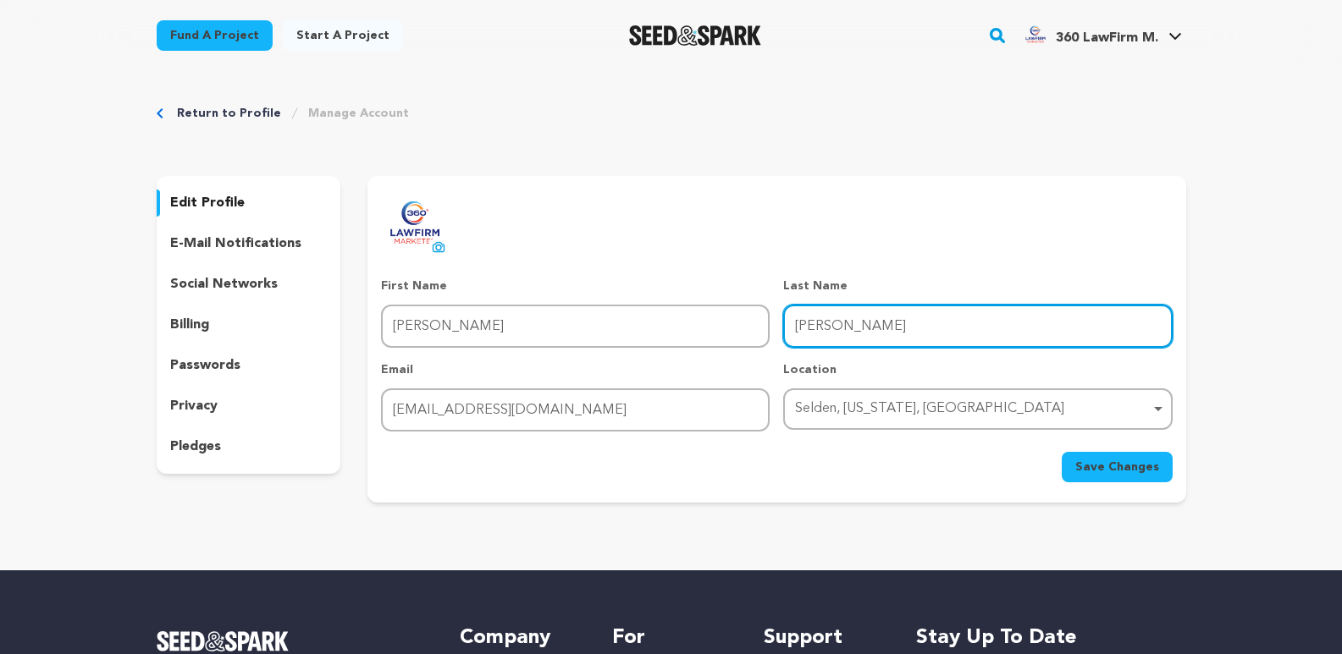
type input "[PERSON_NAME]"
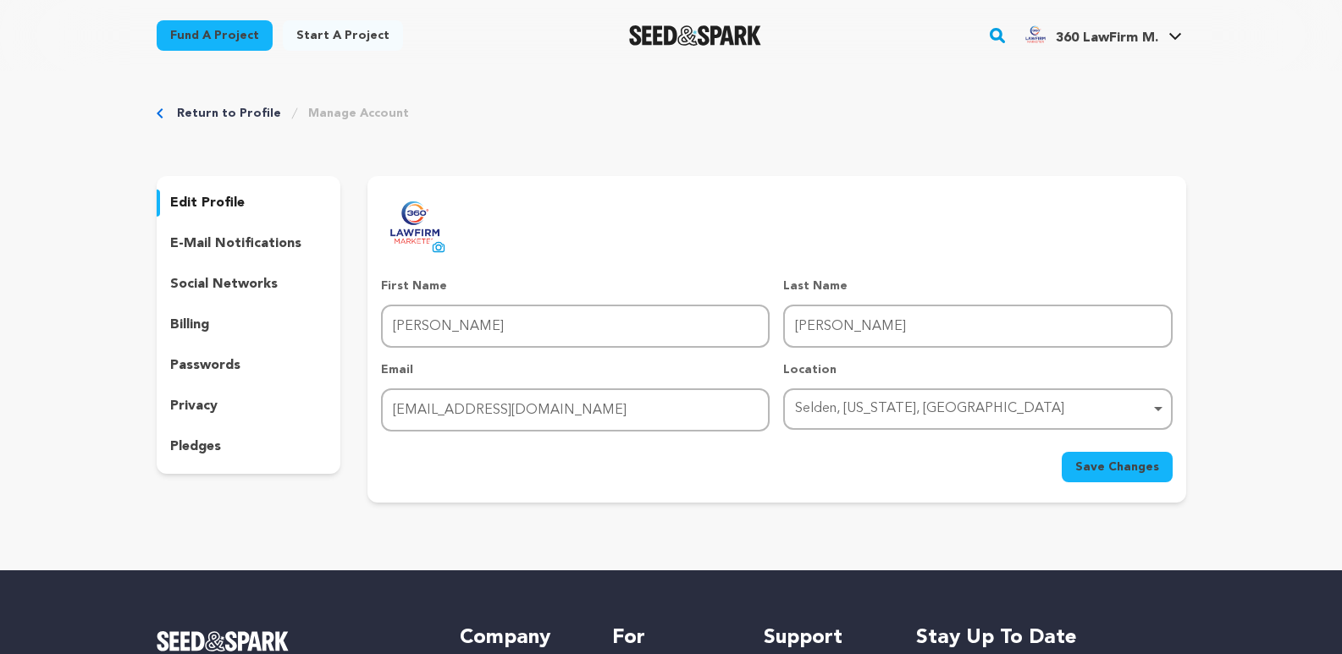
click at [1115, 465] on span "Save Changes" at bounding box center [1117, 467] width 84 height 17
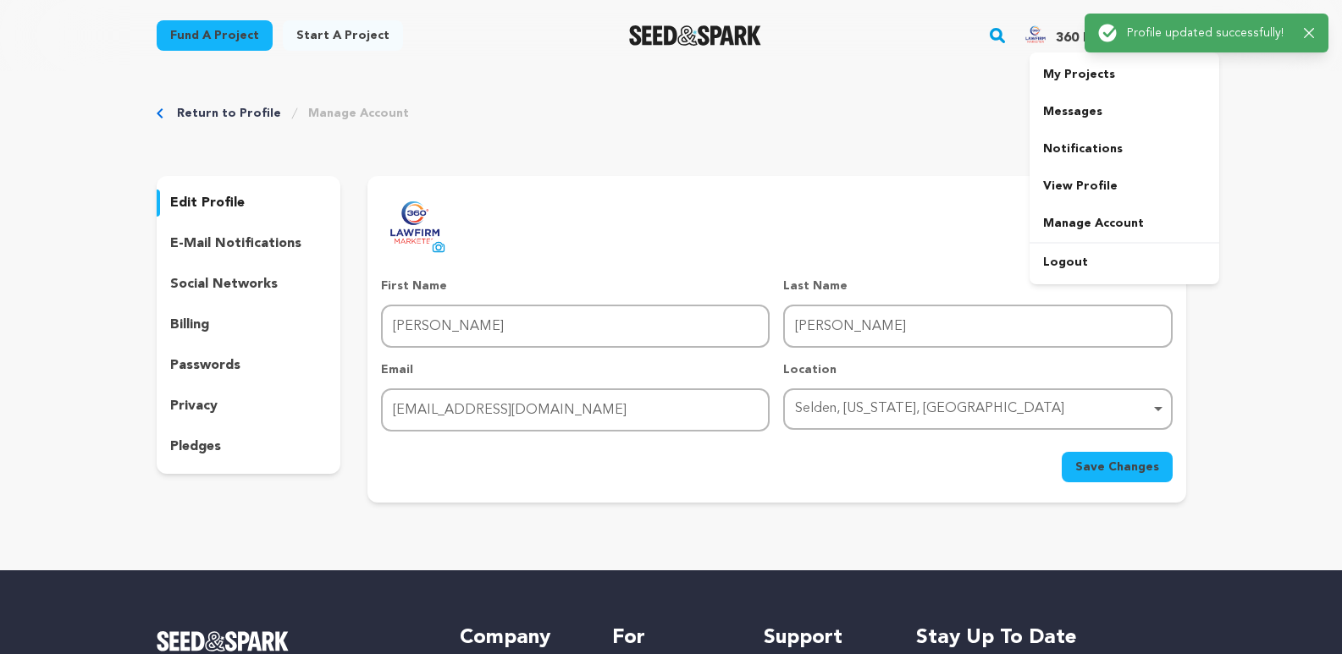
click at [1040, 40] on img "360 LawFirm M.'s Profile" at bounding box center [1035, 34] width 27 height 27
